Goal: Task Accomplishment & Management: Manage account settings

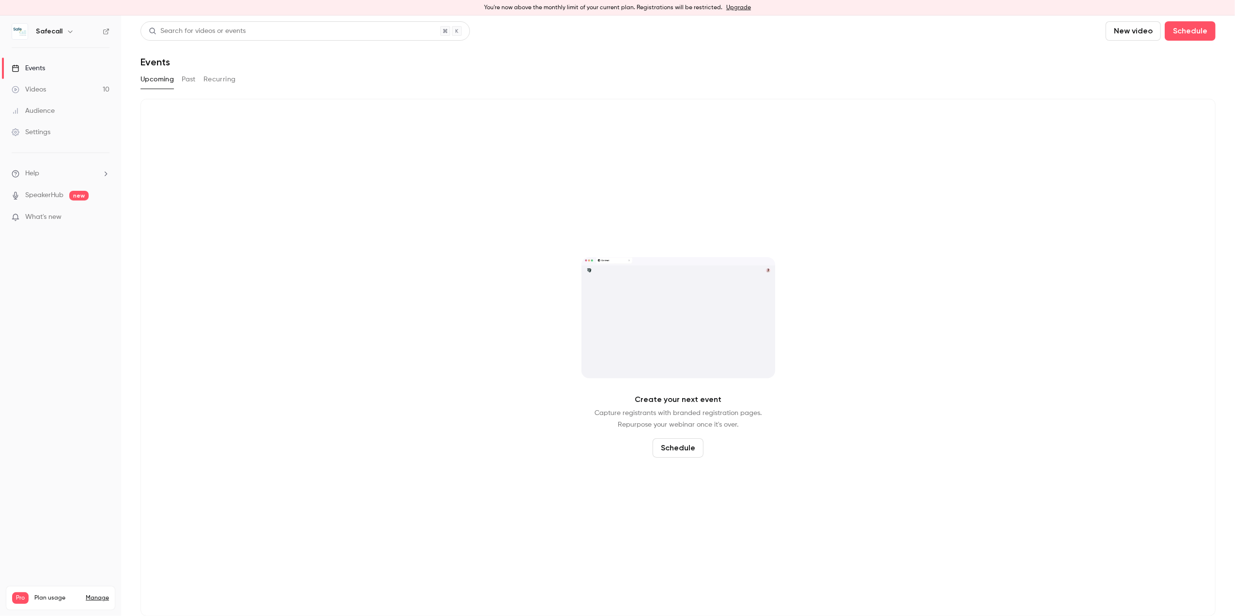
click at [35, 68] on div "Events" at bounding box center [28, 68] width 33 height 10
click at [190, 82] on button "Past" at bounding box center [189, 79] width 14 height 15
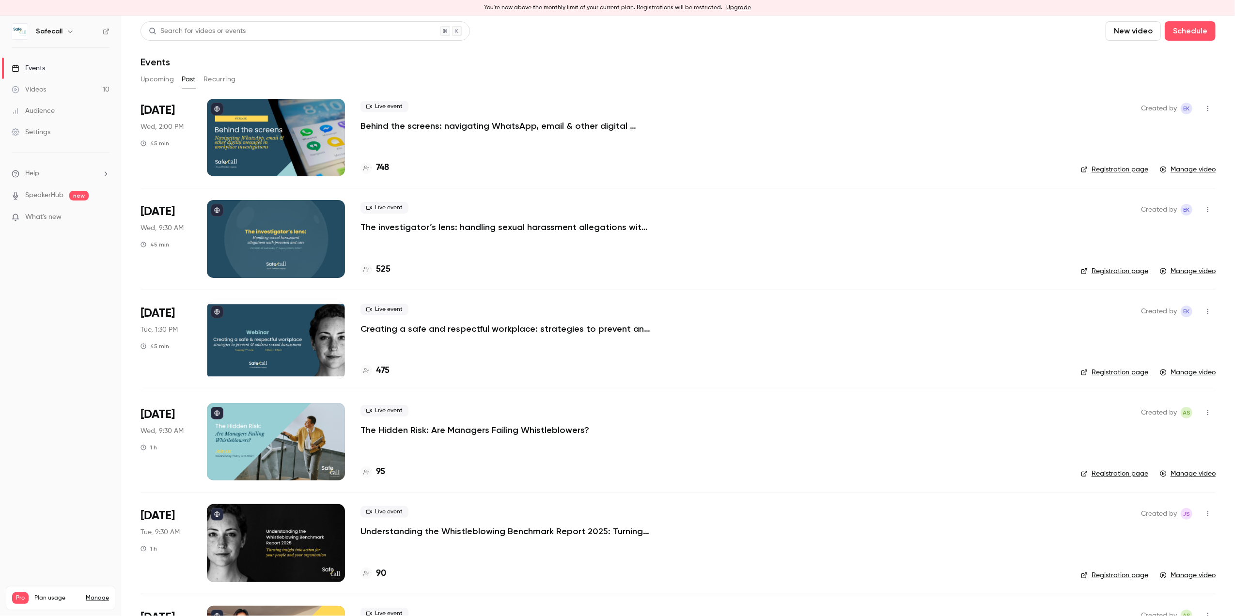
click at [412, 131] on p "Behind the screens: navigating WhatsApp, email & other digital messages in work…" at bounding box center [505, 126] width 291 height 12
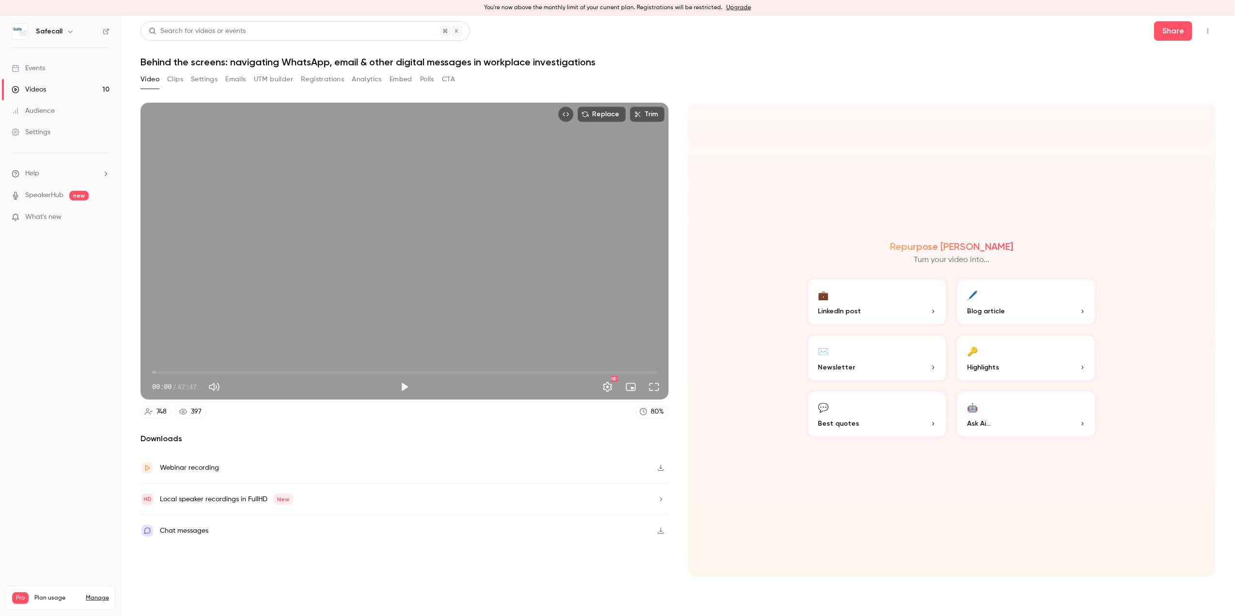
click at [323, 80] on button "Registrations" at bounding box center [322, 79] width 43 height 15
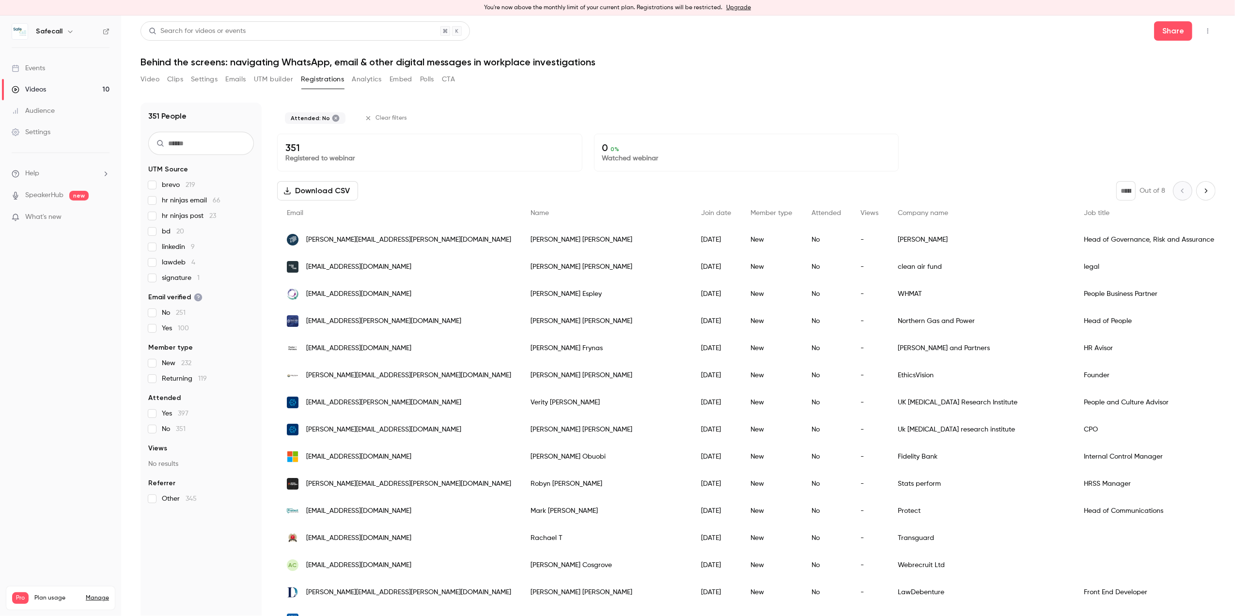
click at [332, 187] on button "Download CSV" at bounding box center [317, 190] width 81 height 19
